Goal: Transaction & Acquisition: Purchase product/service

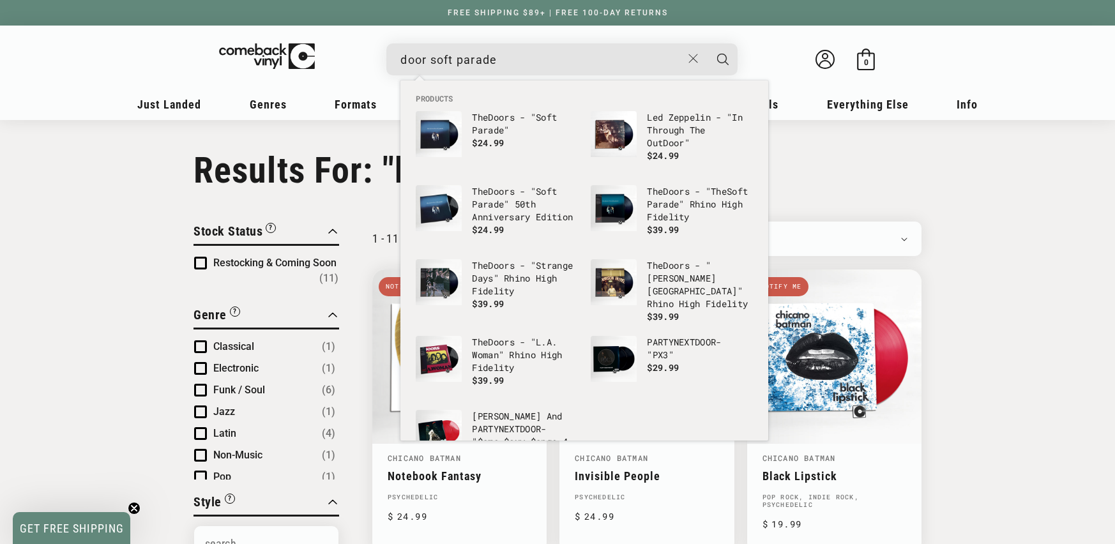
click at [707, 43] on button "Search" at bounding box center [723, 59] width 32 height 32
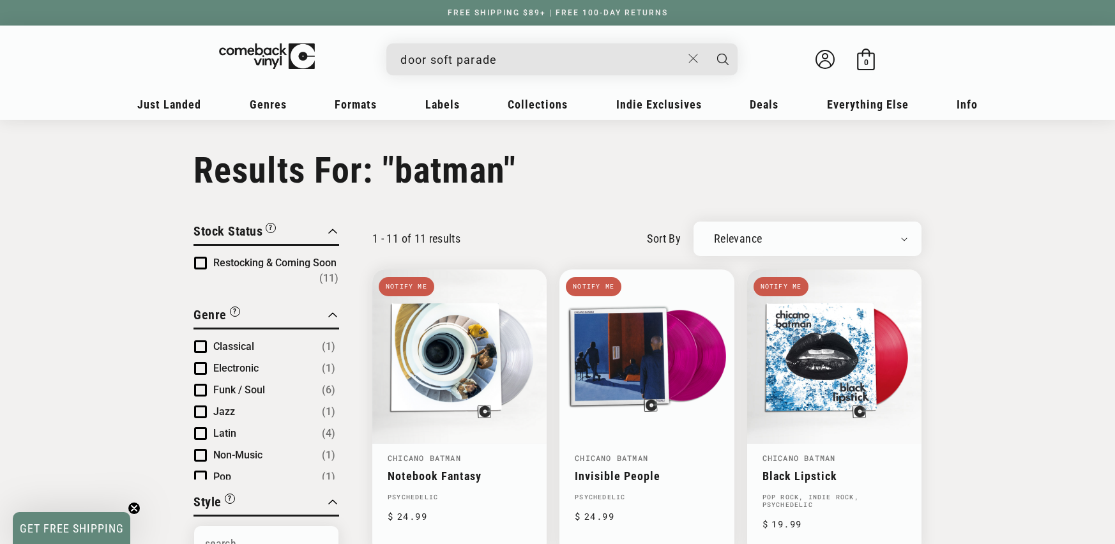
click at [425, 61] on input "door soft parade" at bounding box center [541, 60] width 282 height 26
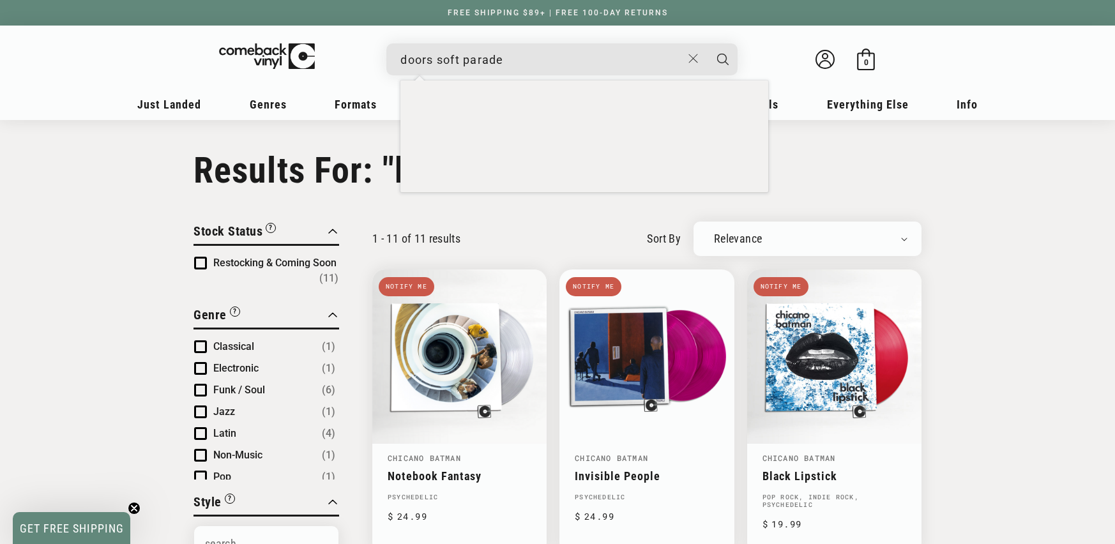
type input "doors soft parade"
click at [707, 43] on button "Search" at bounding box center [723, 59] width 32 height 32
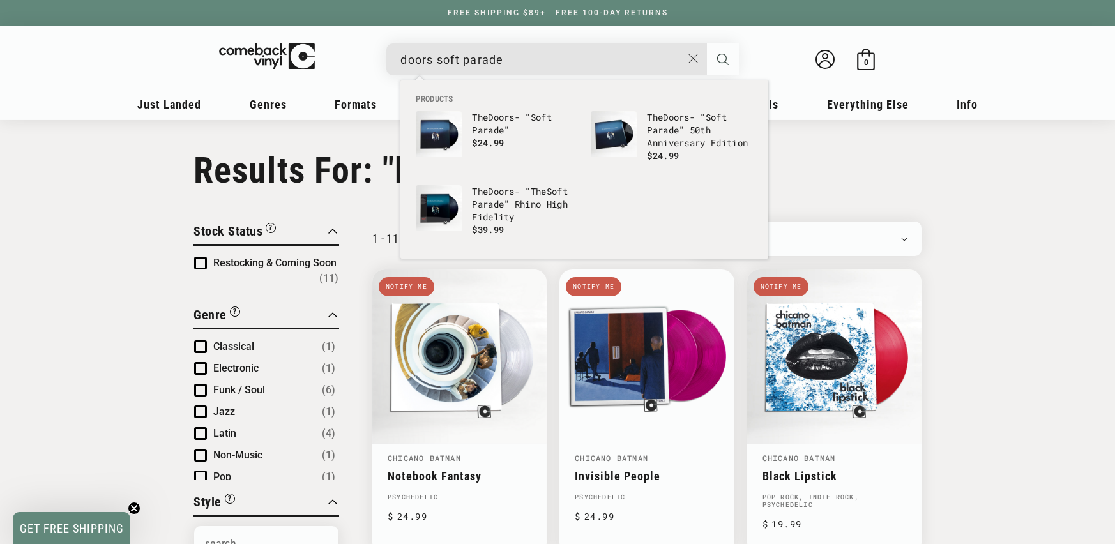
click at [725, 56] on icon "Search" at bounding box center [722, 59] width 11 height 11
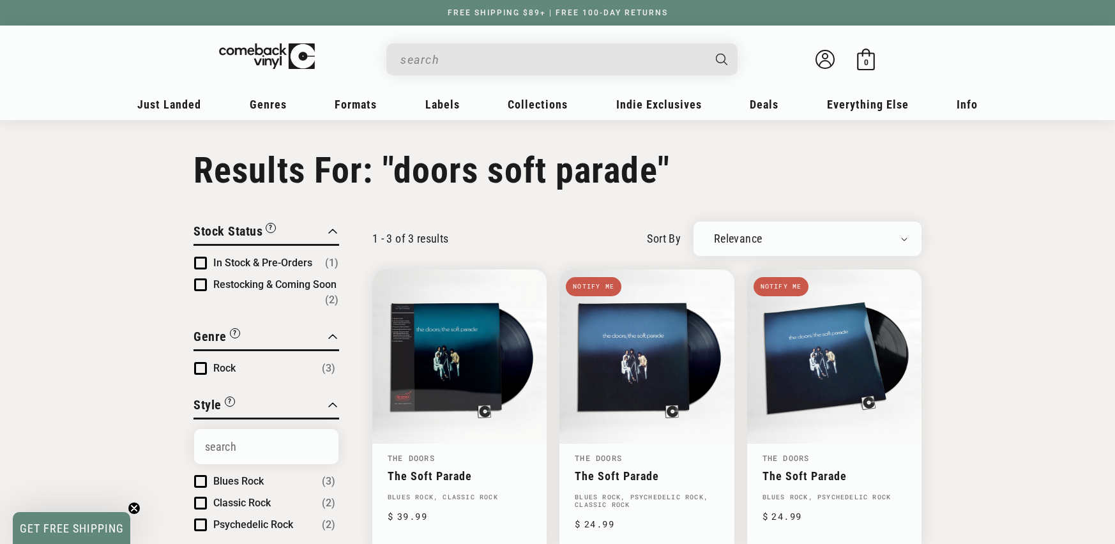
type input "doors soft parade"
